Goal: Obtain resource: Download file/media

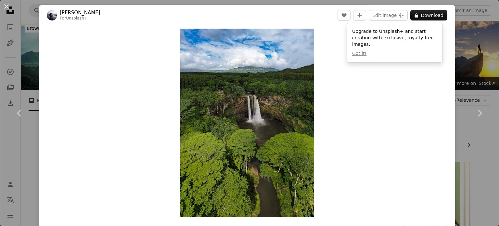
scroll to position [357, 0]
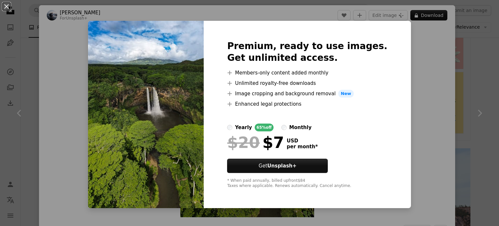
click at [143, 32] on img at bounding box center [146, 114] width 116 height 187
drag, startPoint x: 416, startPoint y: 42, endPoint x: 420, endPoint y: 45, distance: 5.3
click at [416, 42] on div "An X shape Premium, ready to use images. Get unlimited access. A plus sign Memb…" at bounding box center [249, 113] width 499 height 226
click at [420, 47] on div "Zoom in" at bounding box center [247, 122] width 416 height 195
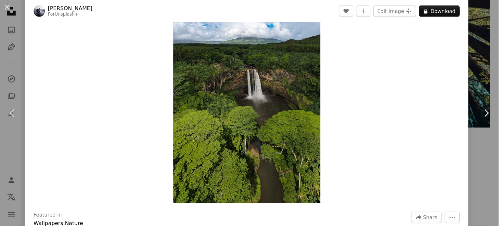
scroll to position [32, 0]
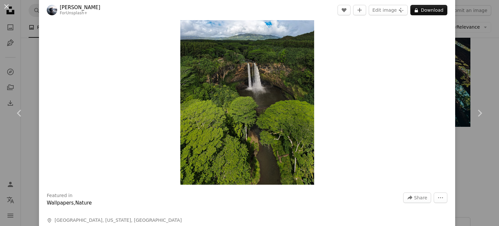
click at [10, 3] on button "An X shape" at bounding box center [7, 7] width 8 height 8
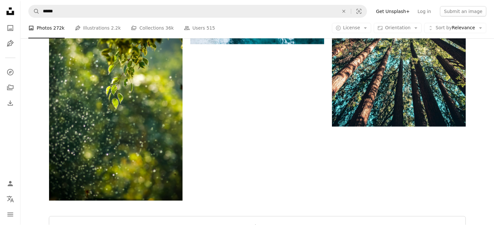
scroll to position [357, 0]
